Goal: Use online tool/utility: Utilize a website feature to perform a specific function

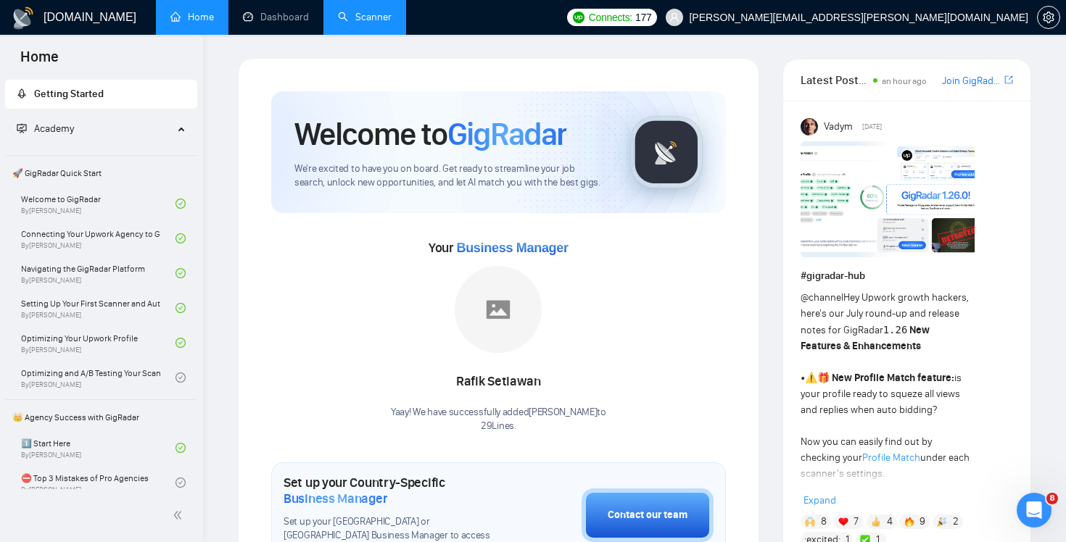
click at [379, 20] on link "Scanner" at bounding box center [365, 17] width 54 height 12
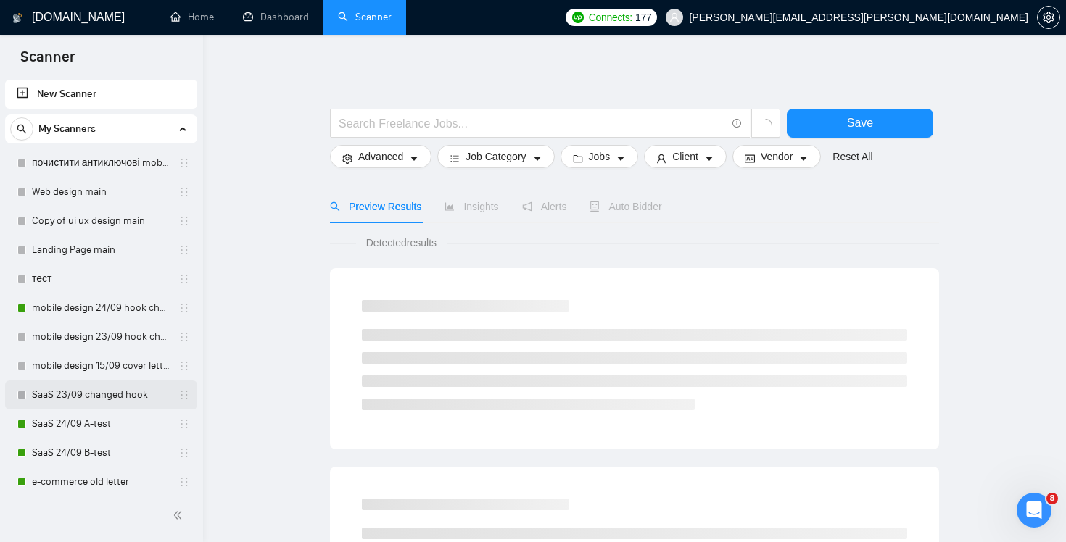
scroll to position [442, 0]
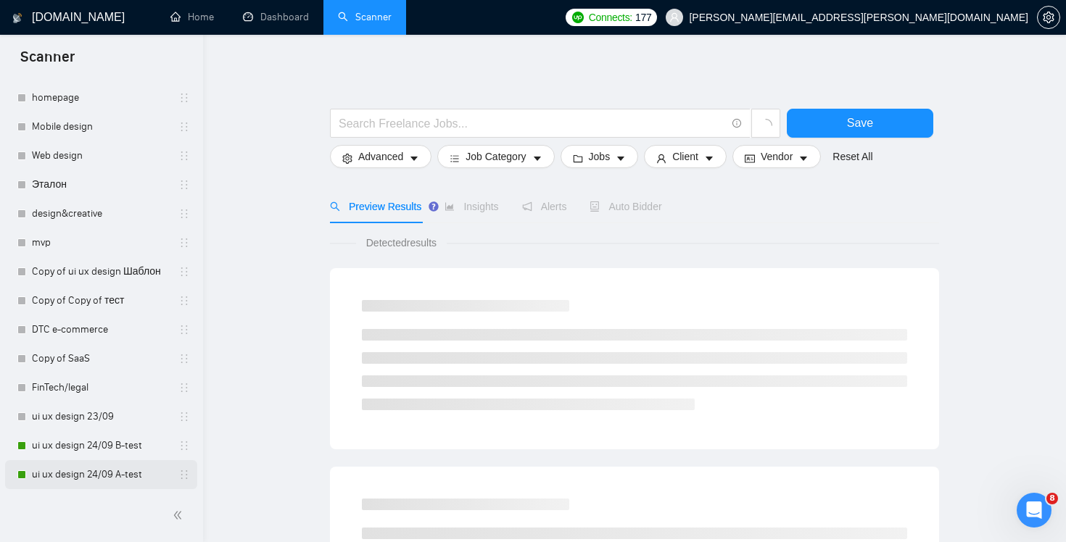
click at [73, 479] on link "ui ux design 24/09 A-test" at bounding box center [101, 474] width 138 height 29
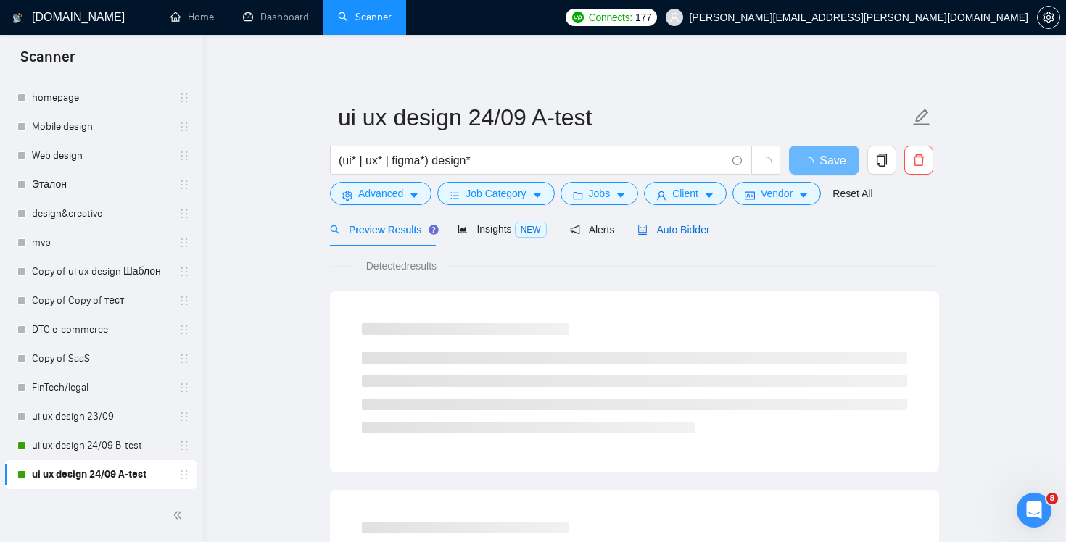
click at [681, 228] on span "Auto Bidder" at bounding box center [673, 230] width 72 height 12
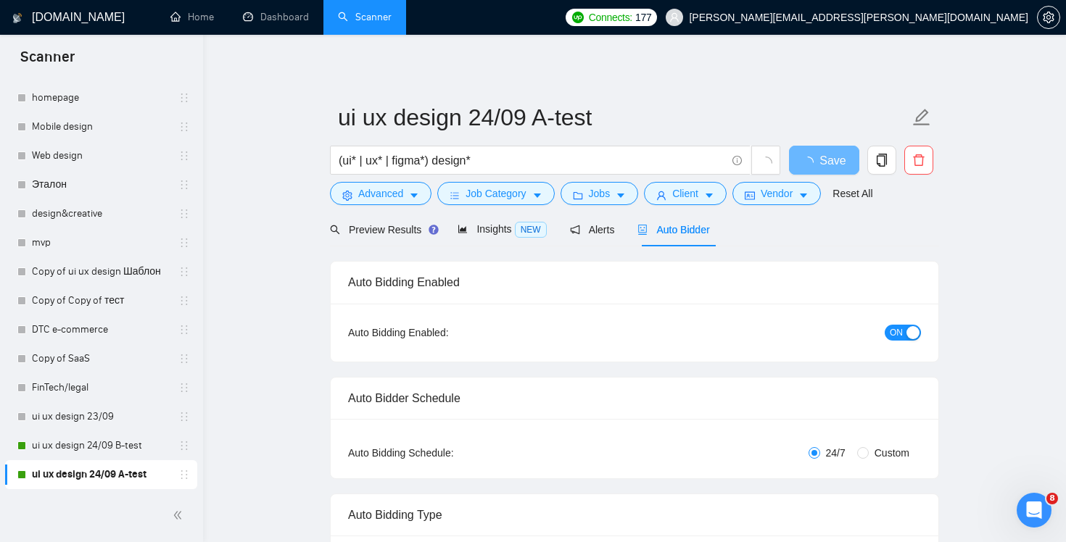
radio input "false"
radio input "true"
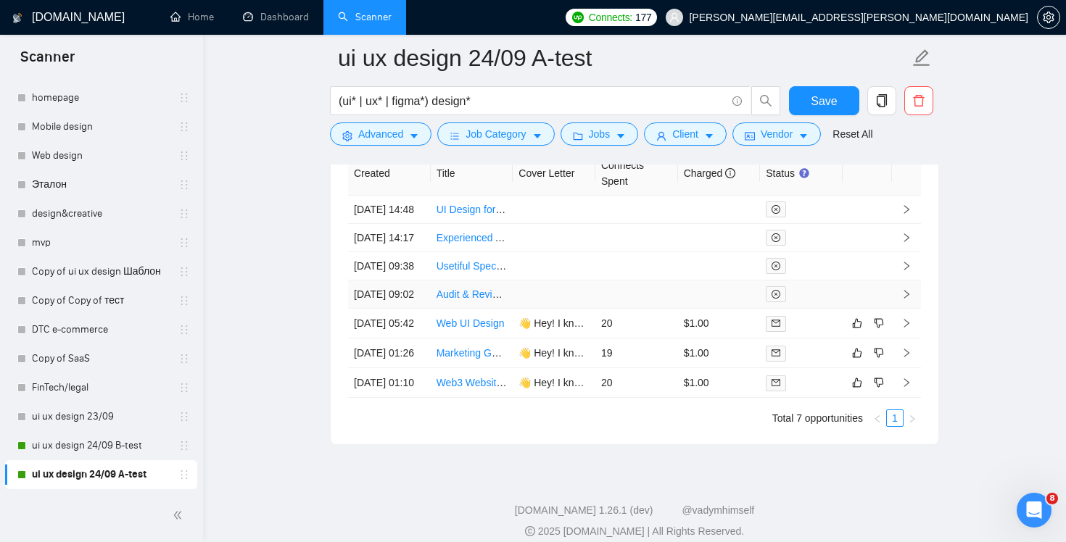
scroll to position [3838, 0]
